Goal: Task Accomplishment & Management: Use online tool/utility

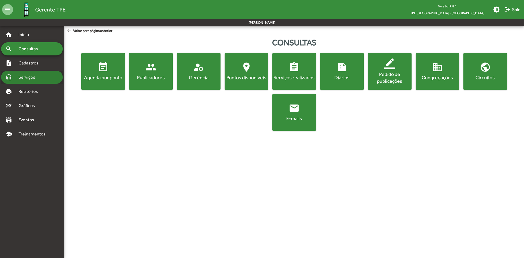
click at [27, 77] on span "Serviços" at bounding box center [28, 77] width 27 height 7
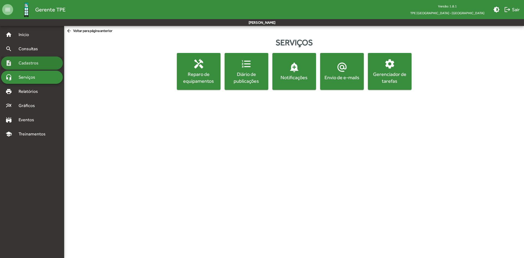
click at [38, 61] on span "Cadastros" at bounding box center [30, 63] width 30 height 7
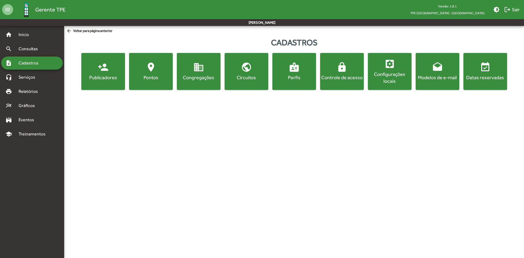
click at [109, 74] on div "Publicadores" at bounding box center [102, 77] width 41 height 7
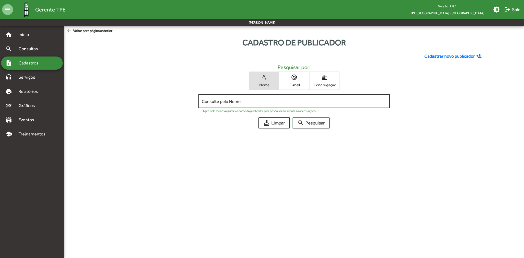
click at [283, 102] on input "Consulte pelo Nome" at bounding box center [293, 101] width 184 height 5
type input "*********"
click at [292, 117] on button "search Pesquisar" at bounding box center [310, 122] width 37 height 11
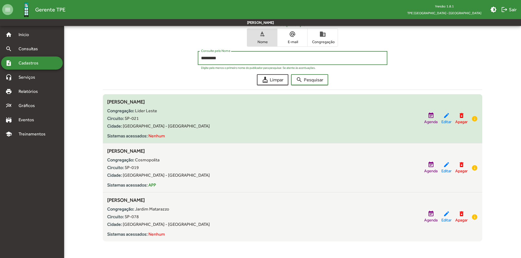
scroll to position [44, 0]
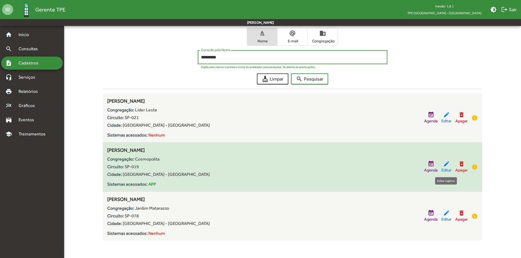
click at [446, 165] on mat-icon "edit" at bounding box center [446, 163] width 7 height 7
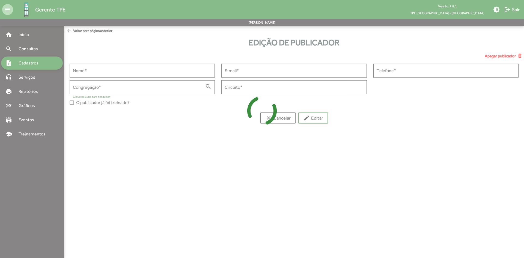
type input "**********"
type input "******"
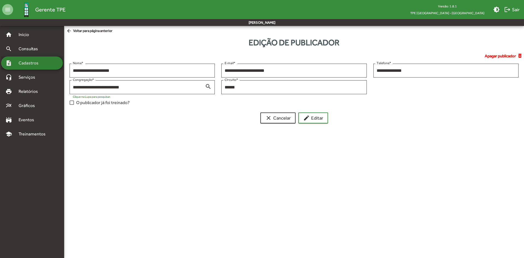
click at [37, 64] on span "Cadastros" at bounding box center [30, 63] width 30 height 7
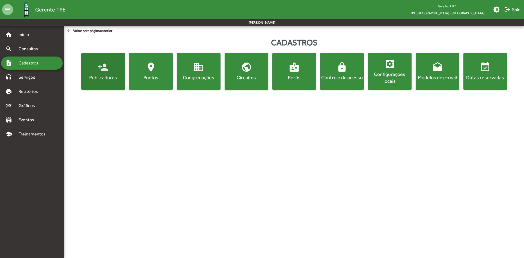
click at [98, 80] on div "Publicadores" at bounding box center [102, 77] width 41 height 7
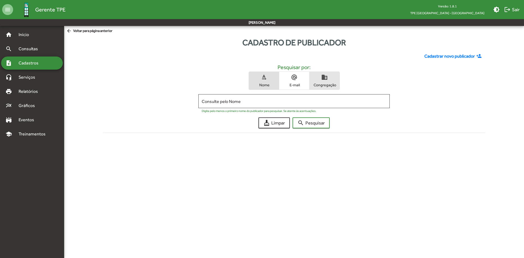
click at [331, 84] on span "Congregação" at bounding box center [324, 84] width 27 height 5
click at [290, 102] on input "Consulte pelo Congregação" at bounding box center [293, 101] width 184 height 5
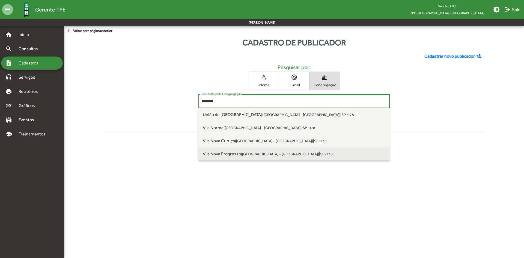
click at [250, 153] on small "([GEOGRAPHIC_DATA] - [GEOGRAPHIC_DATA])" at bounding box center [280, 154] width 78 height 4
type input "**********"
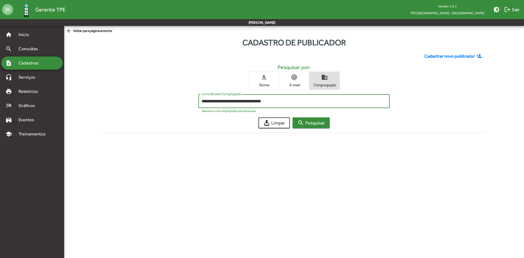
click at [304, 125] on span "search Pesquisar" at bounding box center [310, 123] width 27 height 10
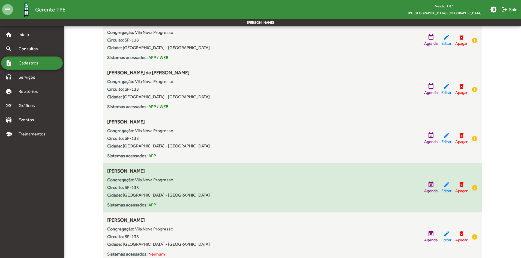
scroll to position [480, 0]
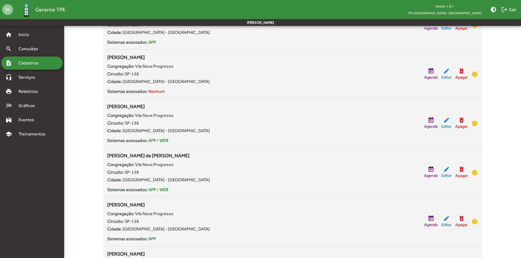
click at [28, 65] on span "Cadastros" at bounding box center [30, 63] width 30 height 7
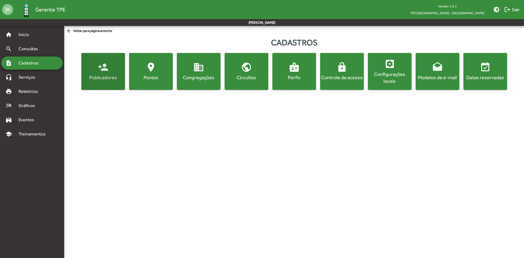
click at [115, 71] on span "person_add Publicadores" at bounding box center [102, 71] width 41 height 19
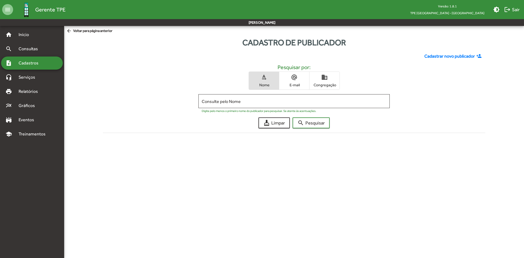
click at [322, 79] on mat-icon "domain" at bounding box center [324, 77] width 7 height 7
click at [285, 100] on input "Consulte pelo Congregação" at bounding box center [293, 101] width 184 height 5
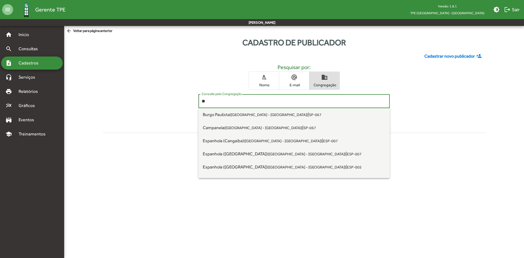
type input "*"
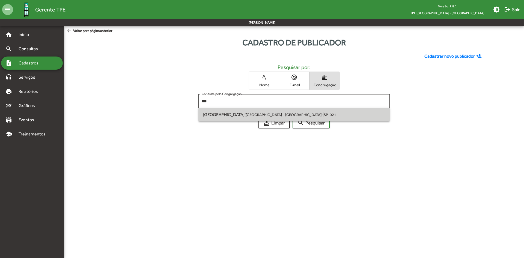
click at [275, 117] on span "[GEOGRAPHIC_DATA] ([GEOGRAPHIC_DATA] - [GEOGRAPHIC_DATA]) | SP-021" at bounding box center [294, 114] width 182 height 13
type input "**********"
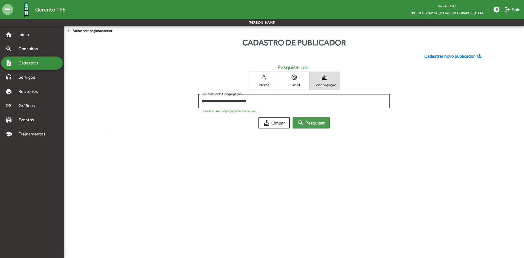
click at [300, 125] on mat-icon "search" at bounding box center [300, 122] width 7 height 7
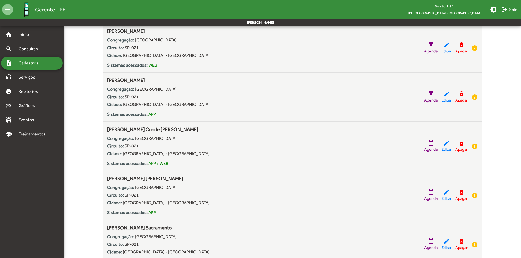
scroll to position [654, 0]
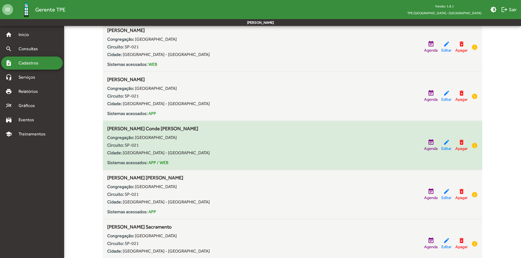
click at [190, 146] on div "Circuito: SP-021" at bounding box center [263, 145] width 312 height 7
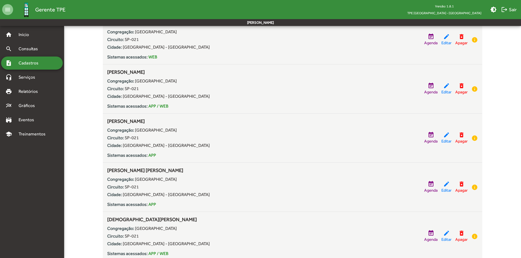
scroll to position [218, 0]
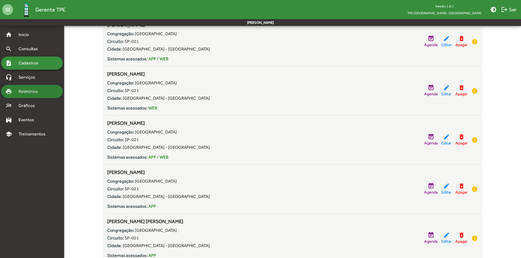
click at [34, 92] on span "Relatórios" at bounding box center [30, 91] width 30 height 7
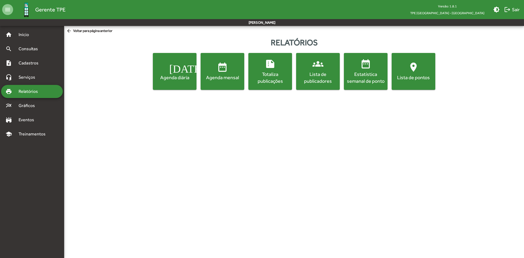
click at [314, 73] on div "Lista de publicadores" at bounding box center [317, 78] width 41 height 14
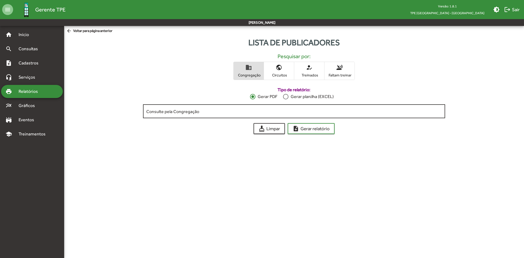
click at [232, 110] on input "Consulte pela Congregação" at bounding box center [293, 111] width 295 height 5
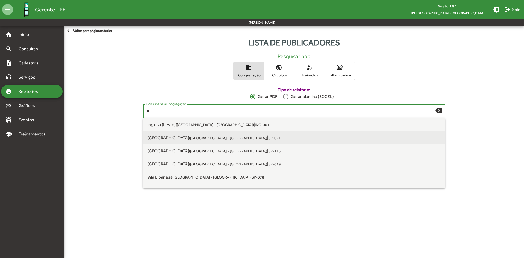
click at [189, 136] on small "([GEOGRAPHIC_DATA] - [GEOGRAPHIC_DATA])" at bounding box center [228, 138] width 78 height 4
type input "**********"
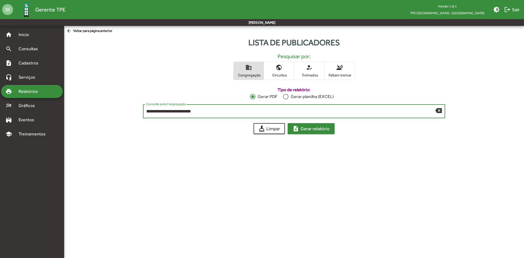
click at [300, 129] on span "note_add Gerar relatório" at bounding box center [310, 129] width 37 height 10
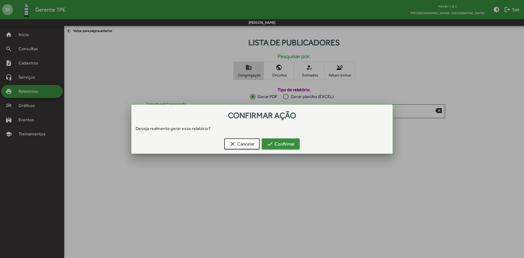
click at [286, 142] on span "check Confirmar" at bounding box center [280, 144] width 28 height 10
